Goal: Communication & Community: Connect with others

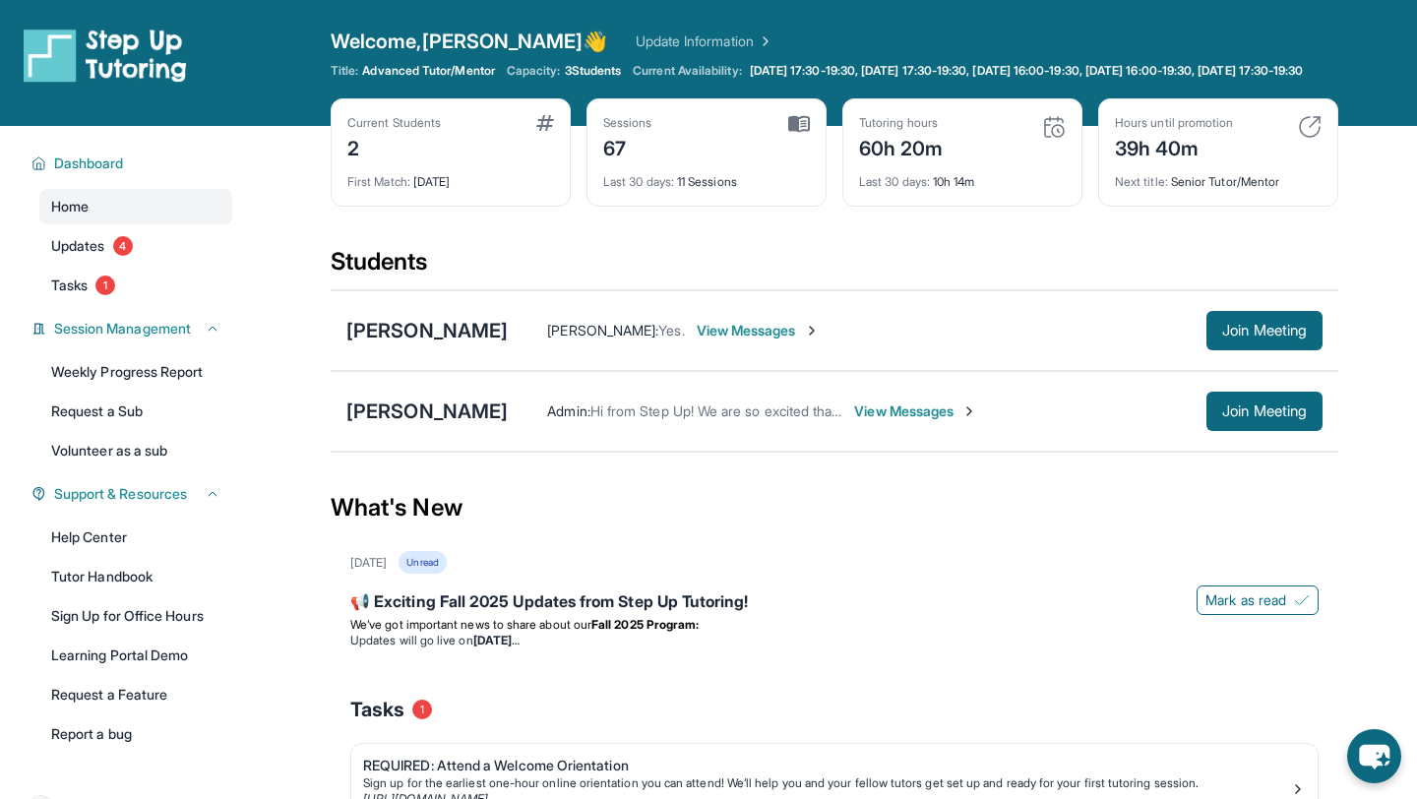
click at [877, 421] on span "View Messages" at bounding box center [915, 411] width 123 height 20
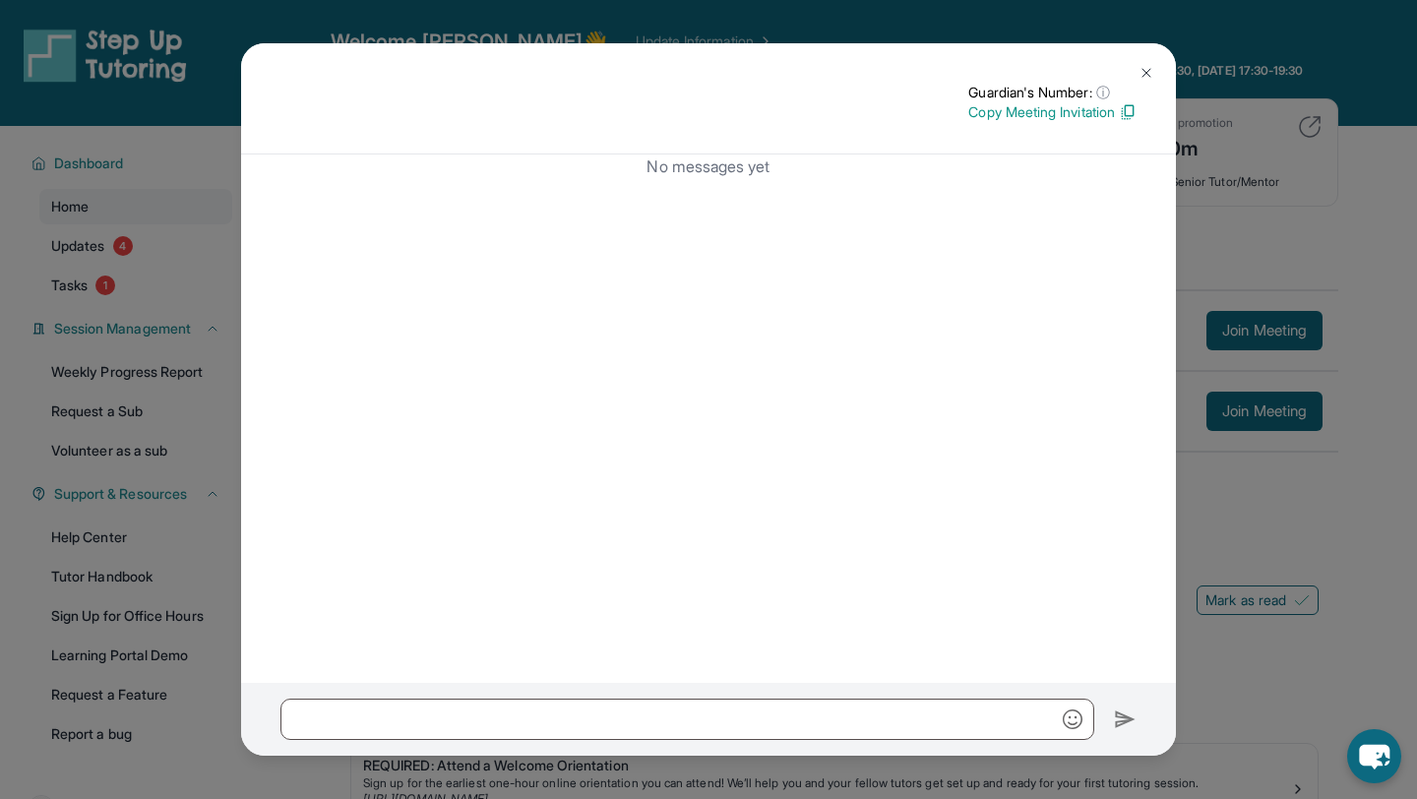
click at [1145, 67] on img at bounding box center [1146, 73] width 16 height 16
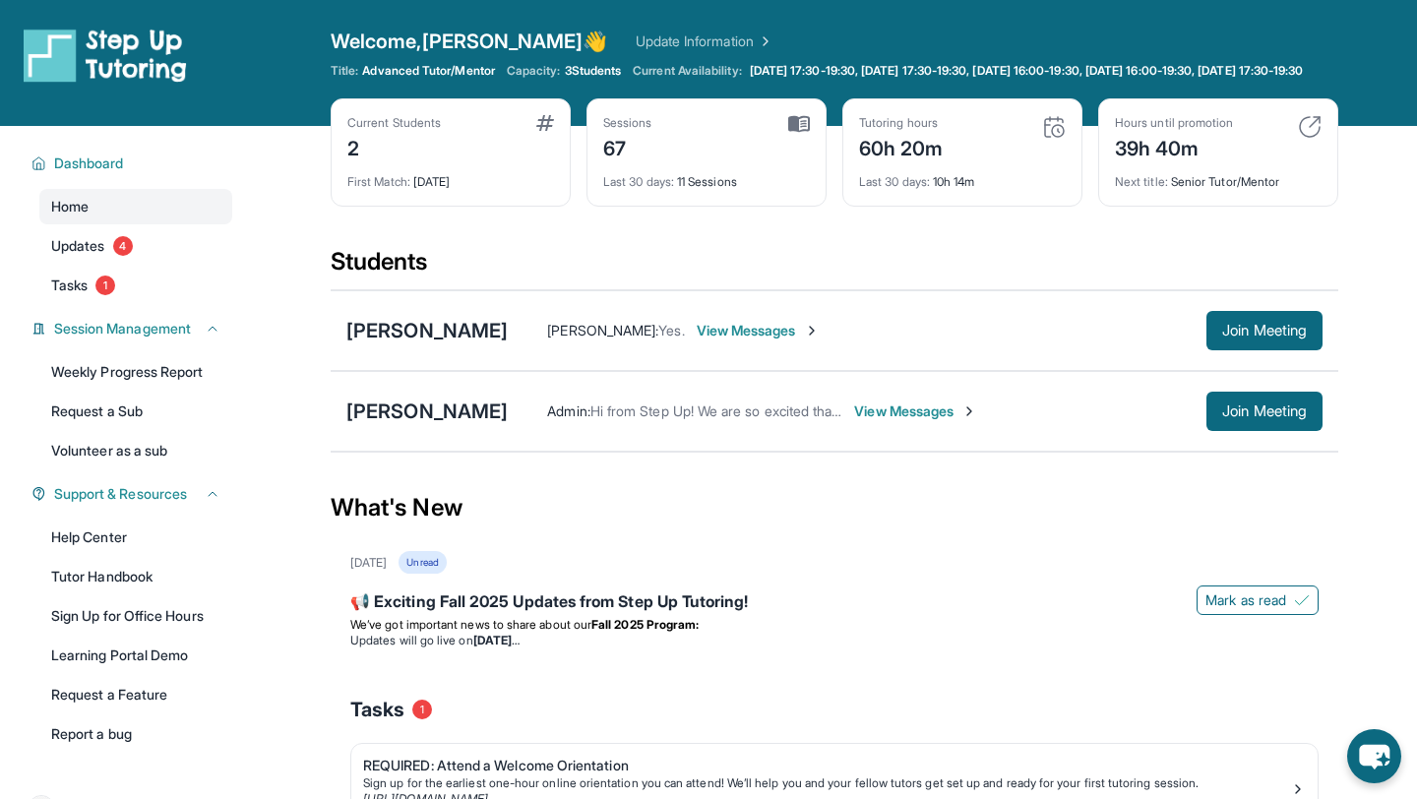
click at [884, 421] on span "View Messages" at bounding box center [915, 411] width 123 height 20
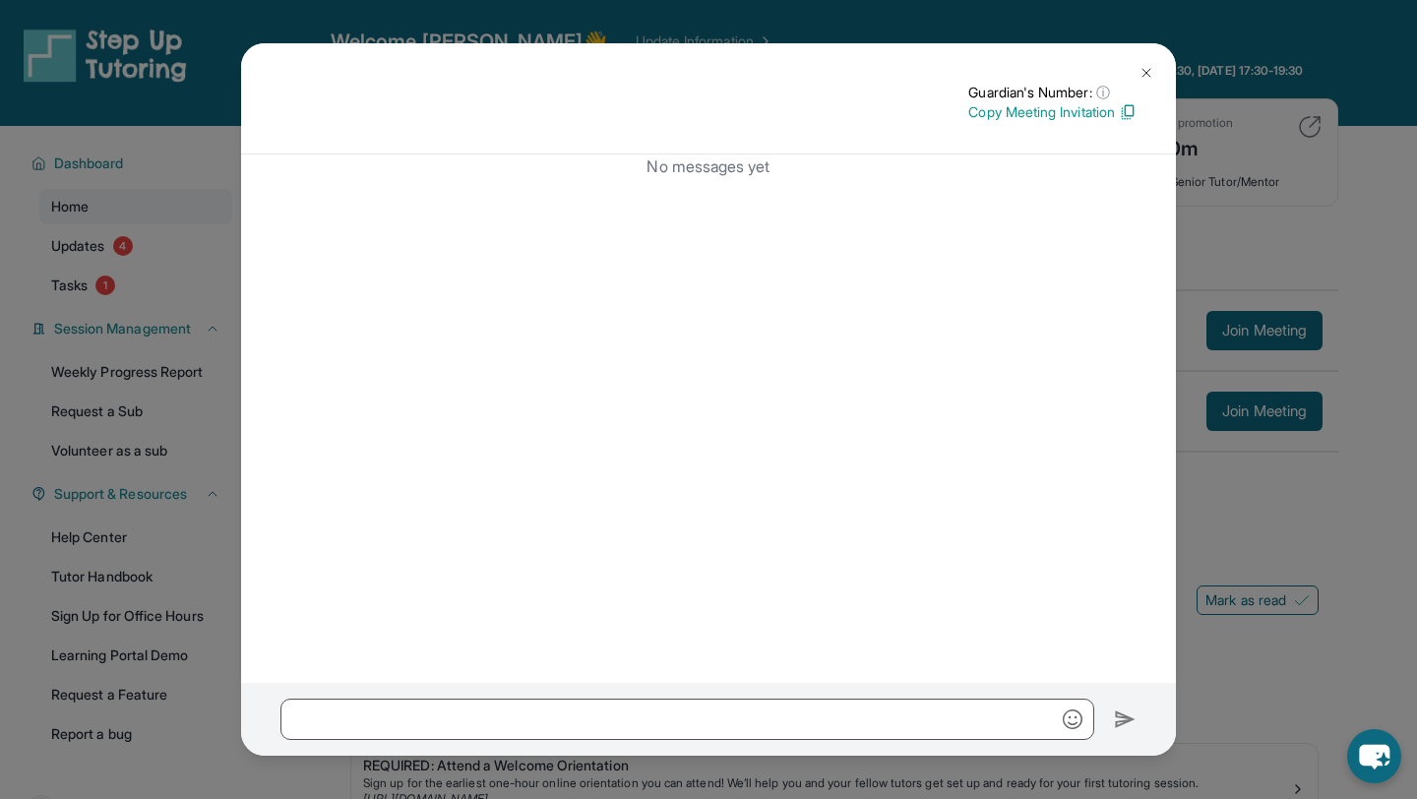
click at [741, 201] on div "No messages yet" at bounding box center [708, 418] width 935 height 528
click at [1149, 69] on img at bounding box center [1146, 73] width 16 height 16
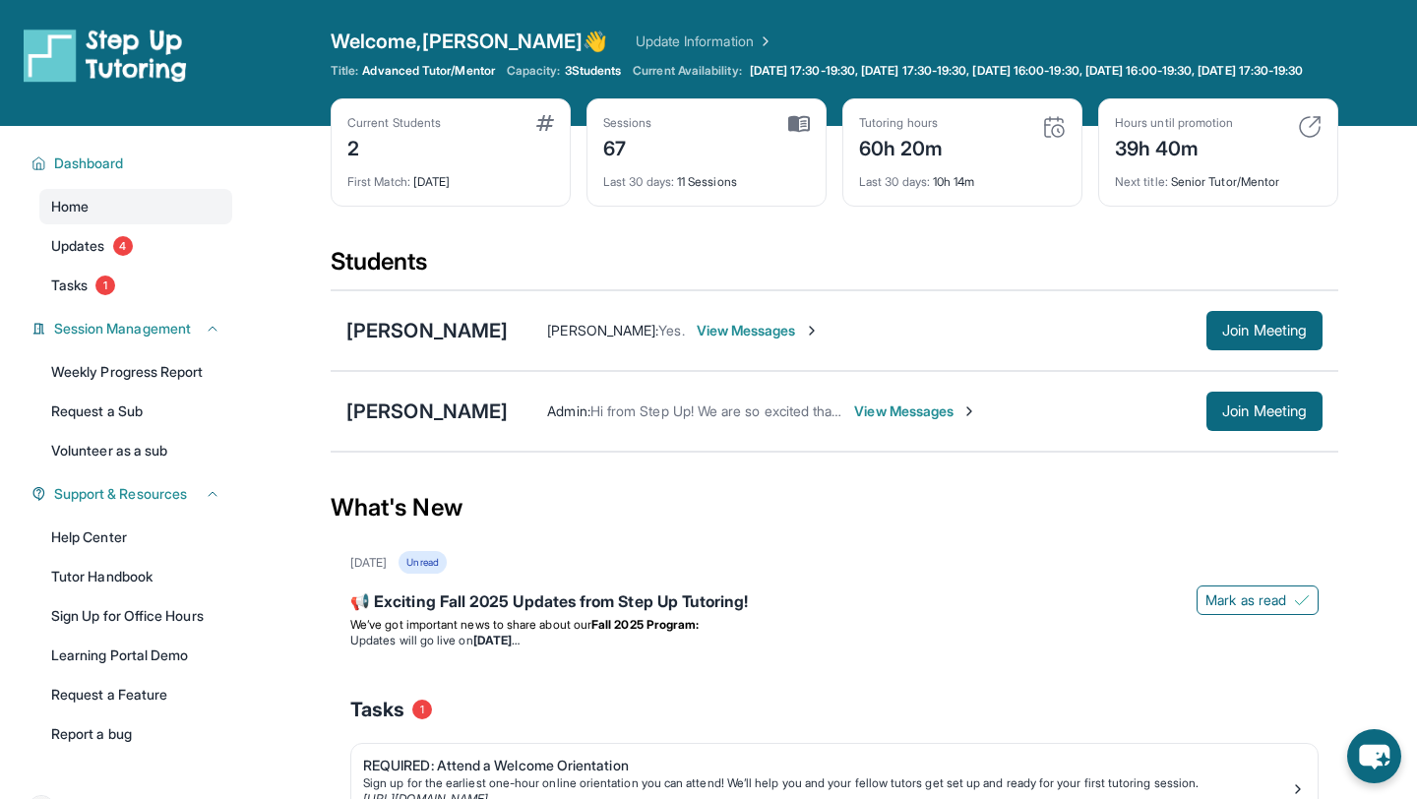
click at [757, 340] on span "View Messages" at bounding box center [758, 331] width 123 height 20
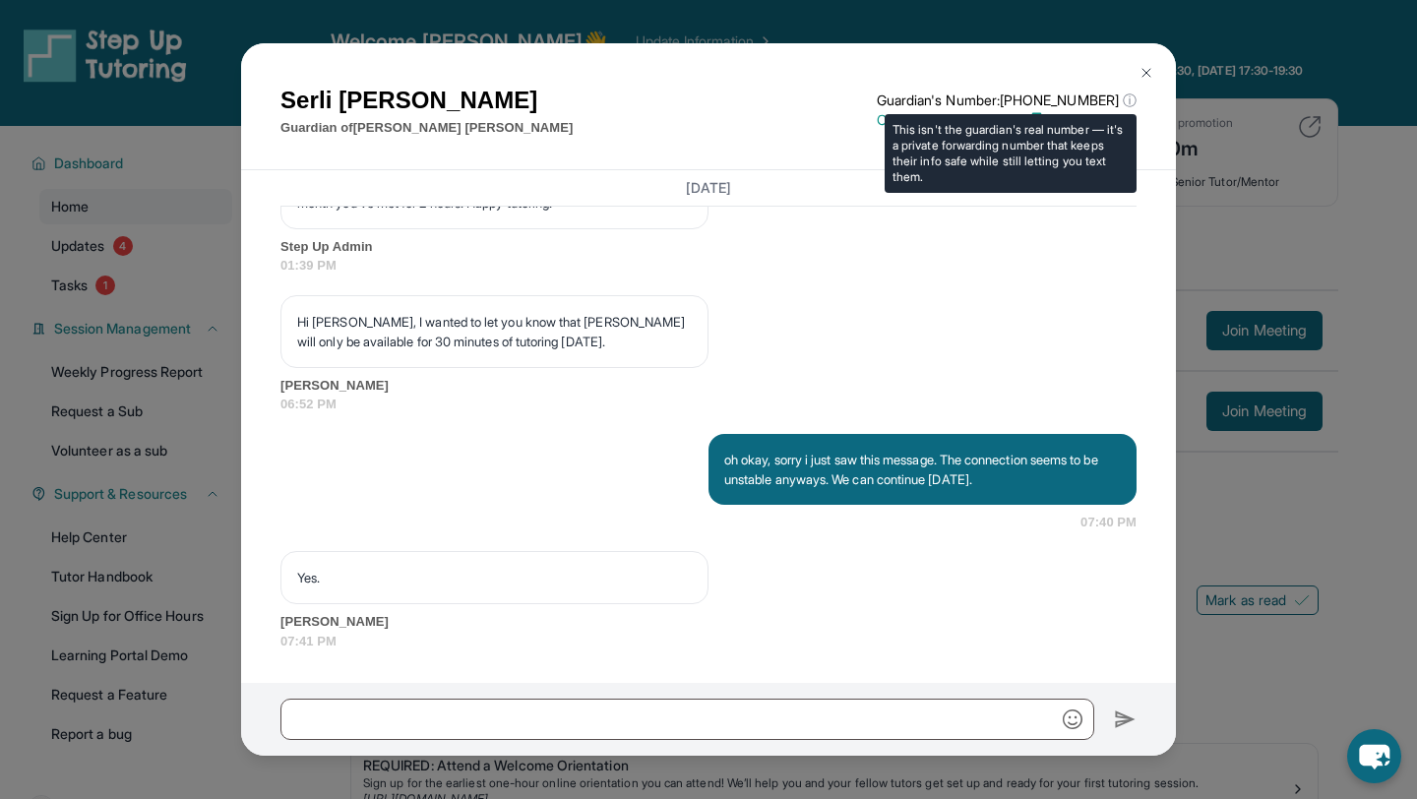
scroll to position [30232, 0]
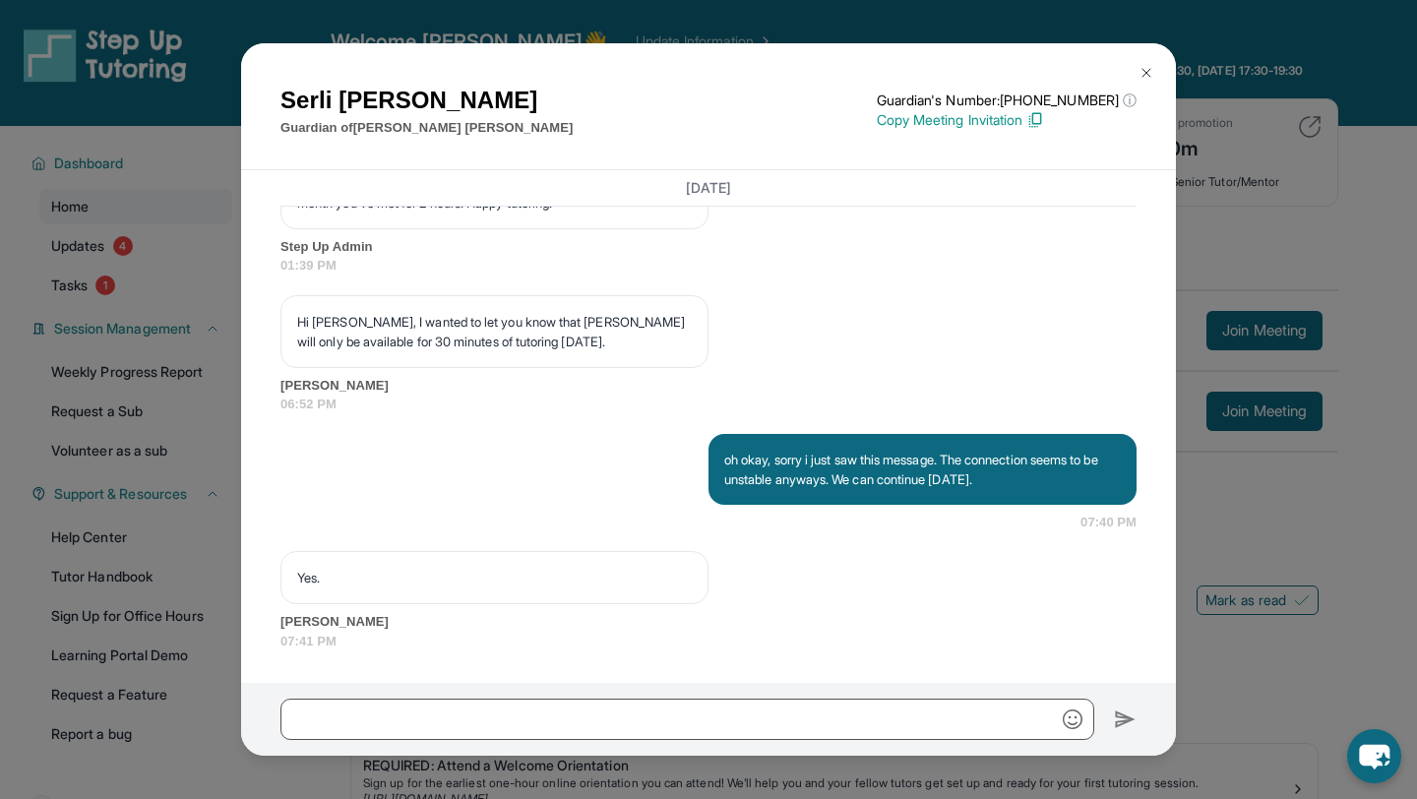
click at [1154, 73] on button at bounding box center [1146, 72] width 39 height 39
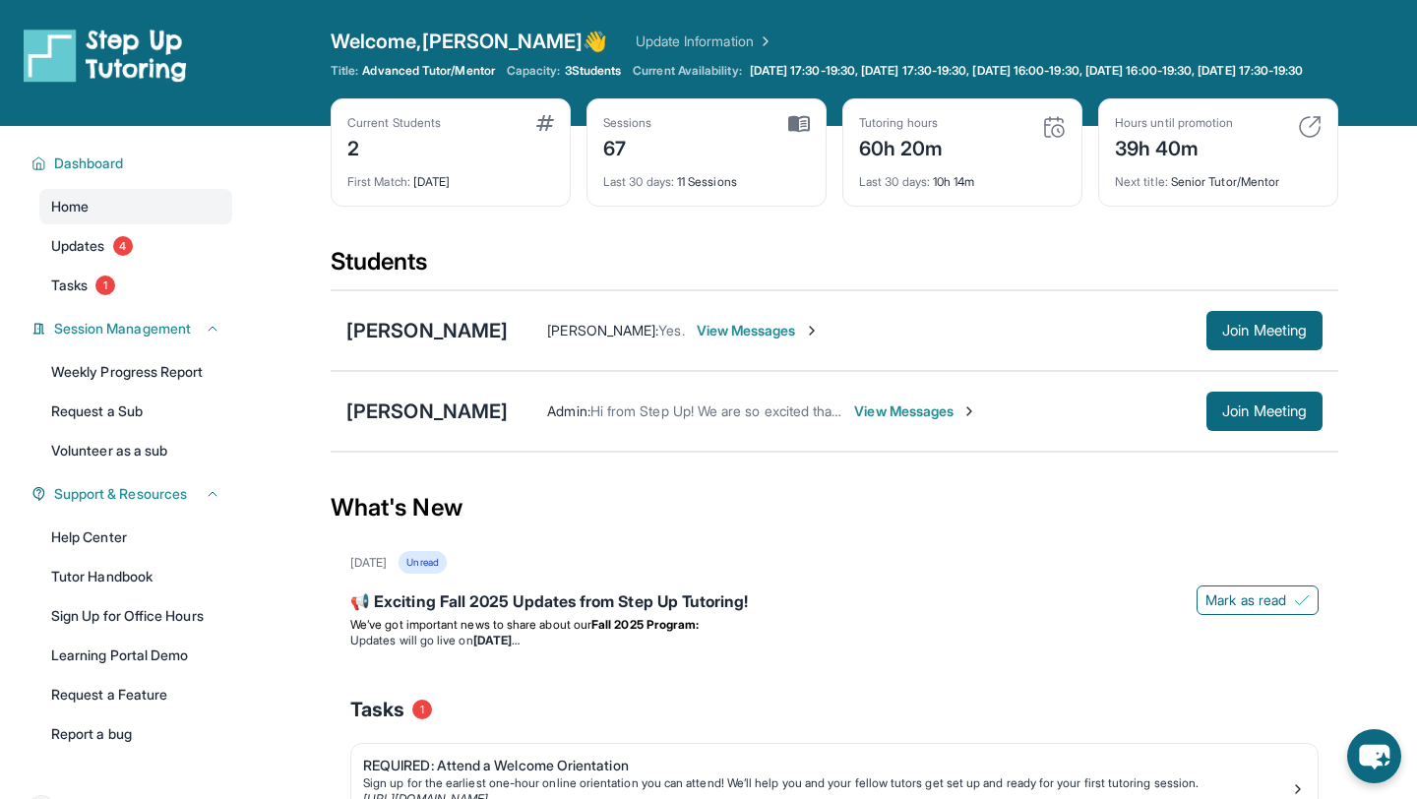
click at [854, 421] on span "View Messages" at bounding box center [915, 411] width 123 height 20
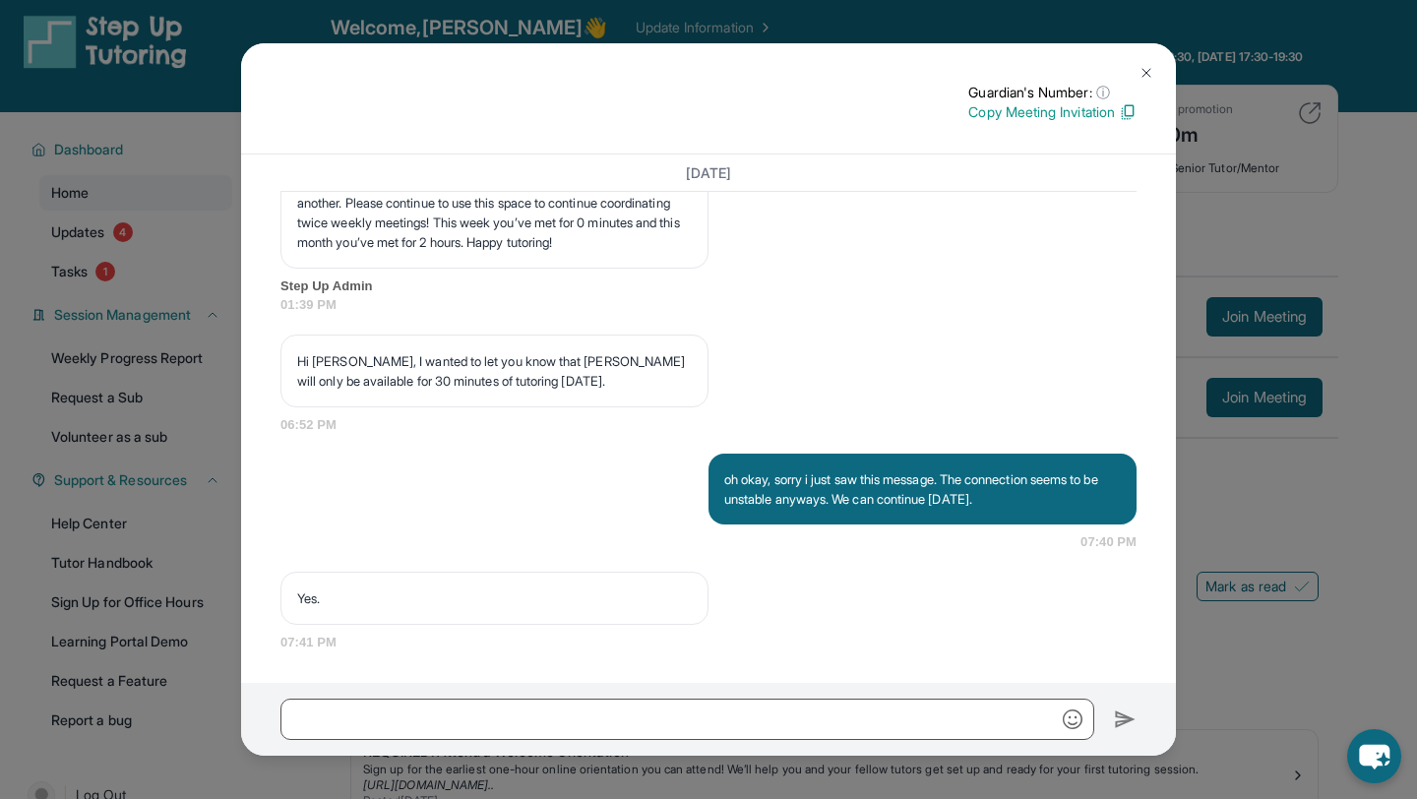
scroll to position [18, 0]
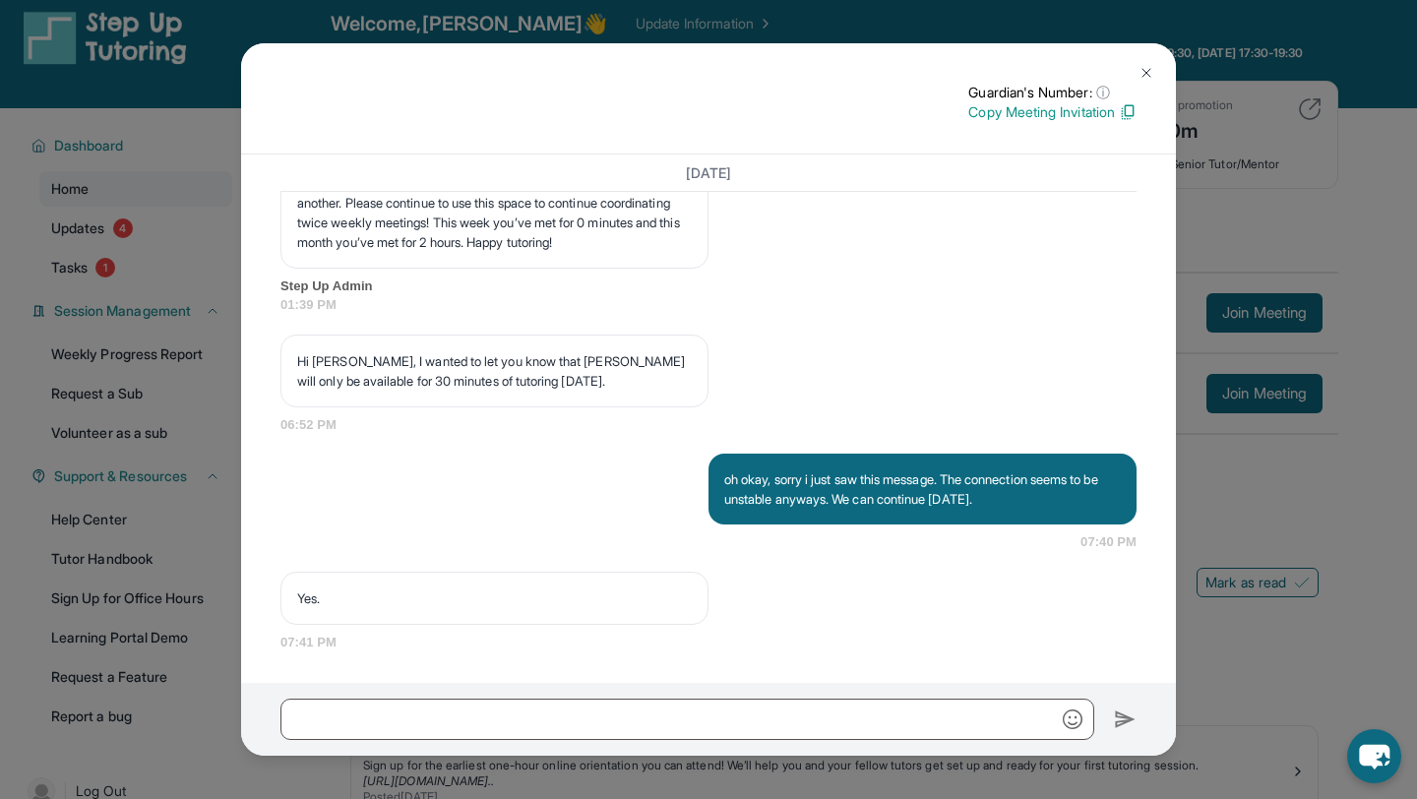
click at [1148, 68] on img at bounding box center [1146, 73] width 16 height 16
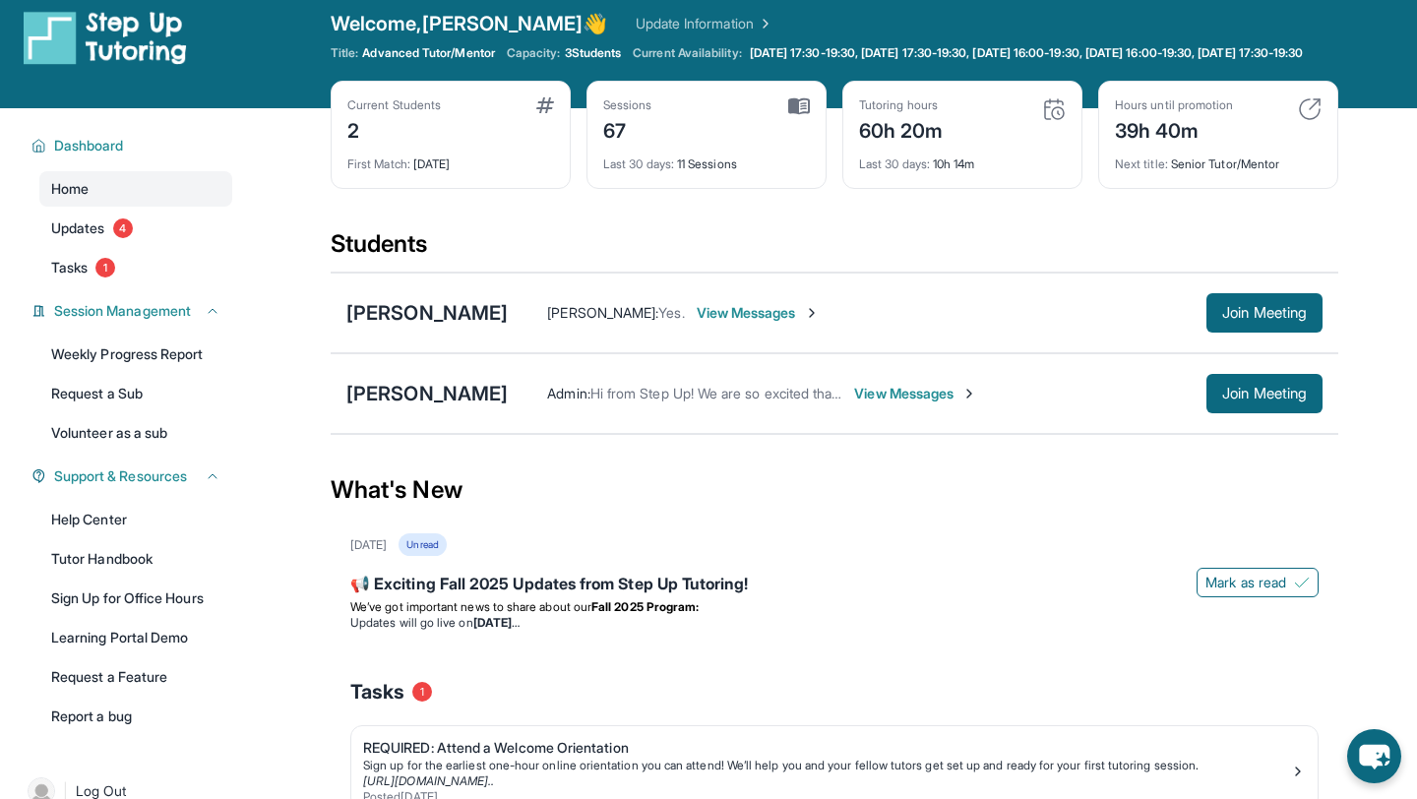
click at [854, 403] on span "View Messages" at bounding box center [915, 394] width 123 height 20
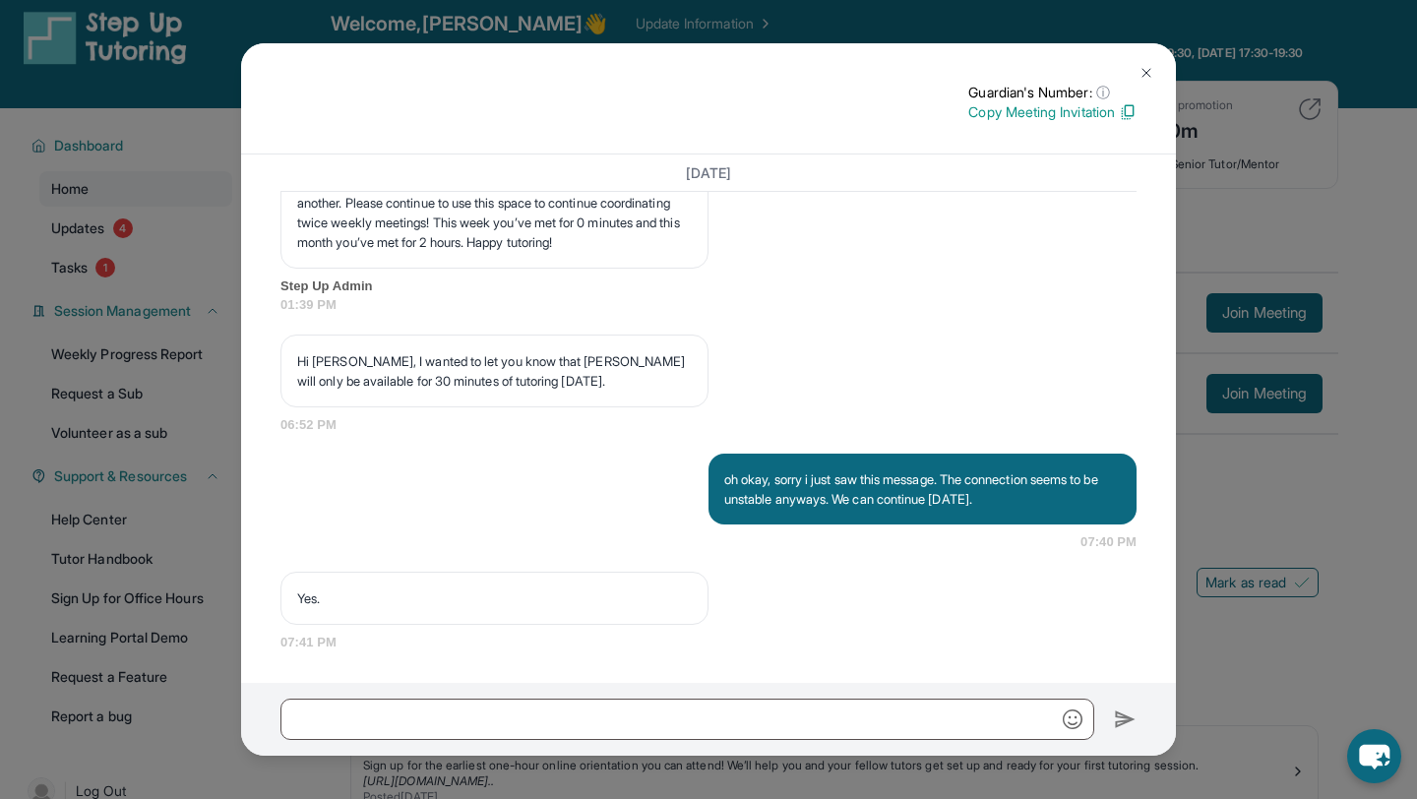
scroll to position [29200, 0]
click at [1139, 79] on img at bounding box center [1146, 73] width 16 height 16
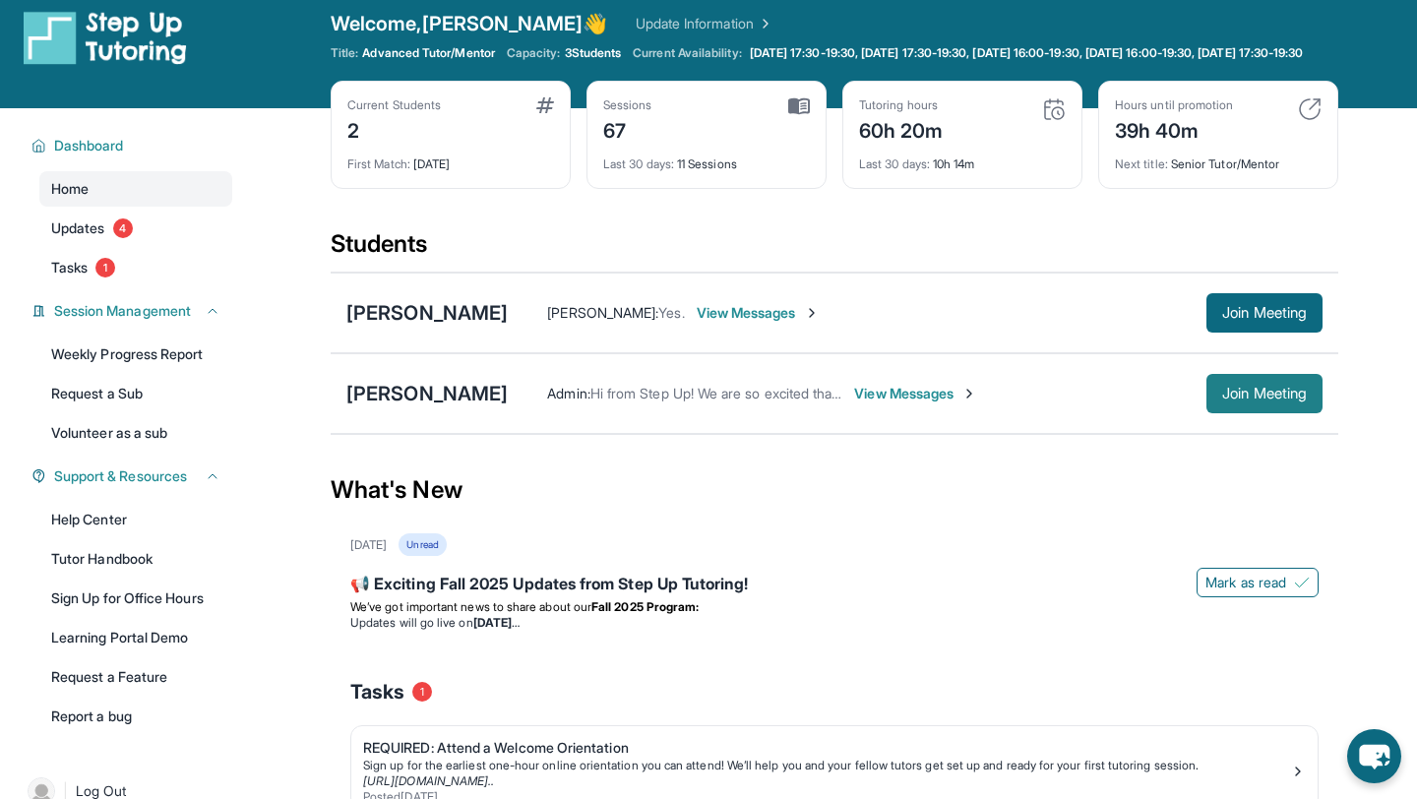
click at [1273, 413] on button "Join Meeting" at bounding box center [1264, 393] width 116 height 39
click at [1249, 399] on span "Join Meeting" at bounding box center [1264, 394] width 85 height 12
click at [1242, 399] on span "Join Meeting" at bounding box center [1264, 394] width 85 height 12
